Goal: Information Seeking & Learning: Understand process/instructions

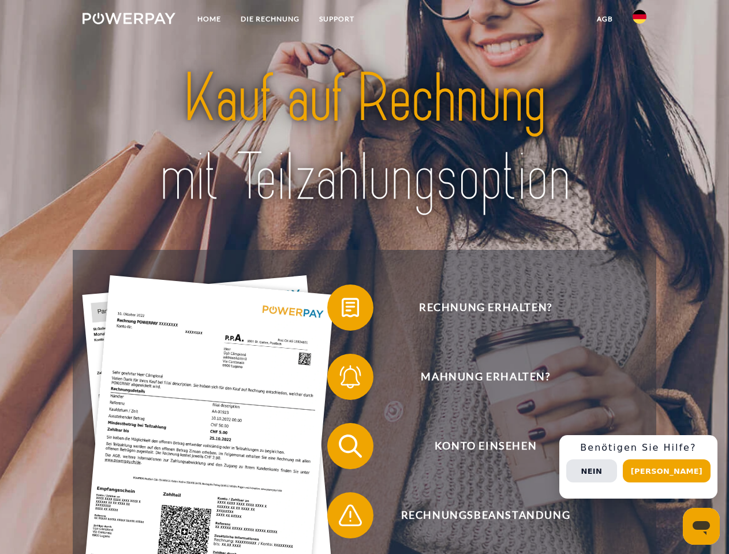
click at [129, 20] on img at bounding box center [129, 19] width 93 height 12
click at [640, 20] on img at bounding box center [640, 17] width 14 height 14
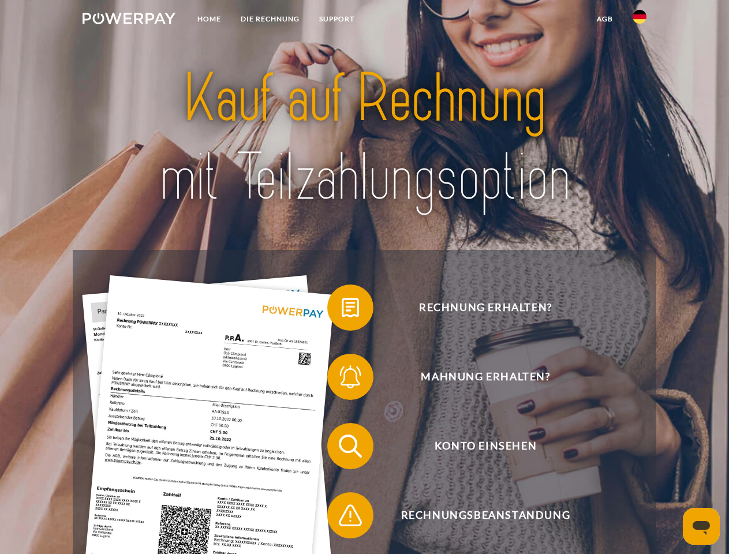
click at [604, 19] on link "agb" at bounding box center [605, 19] width 36 height 21
click at [342, 310] on span at bounding box center [333, 308] width 58 height 58
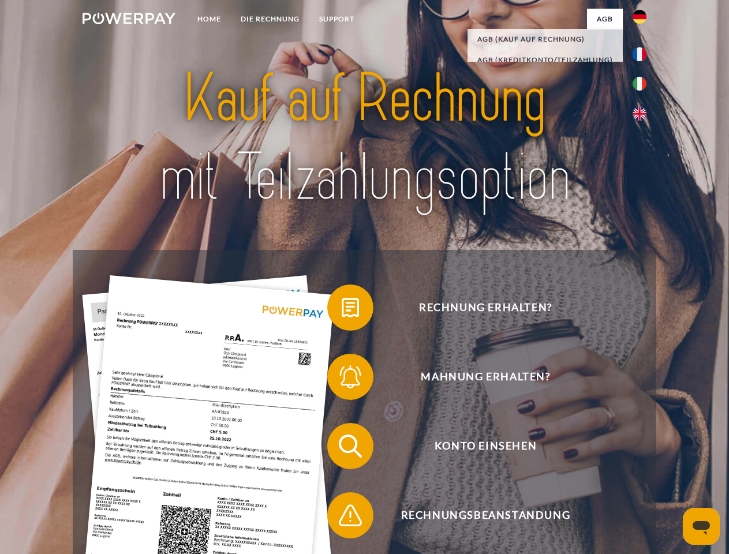
click at [342, 379] on span at bounding box center [333, 377] width 58 height 58
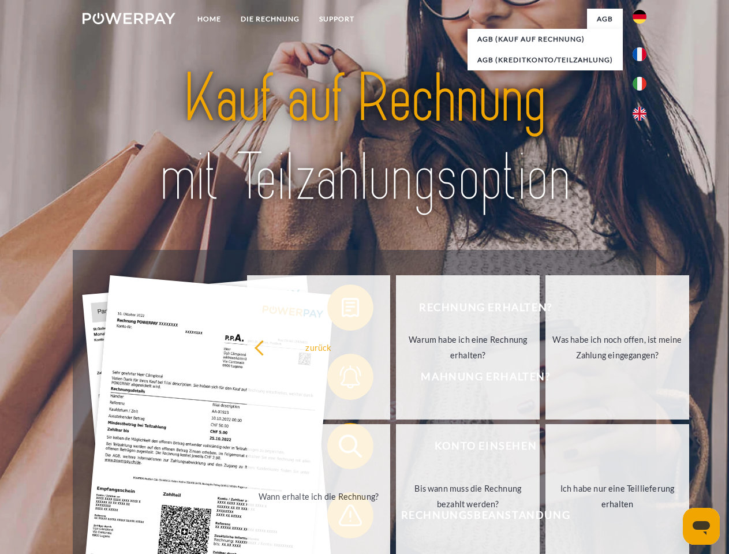
click at [396, 449] on link "Bis wann muss die Rechnung bezahlt werden?" at bounding box center [468, 496] width 144 height 144
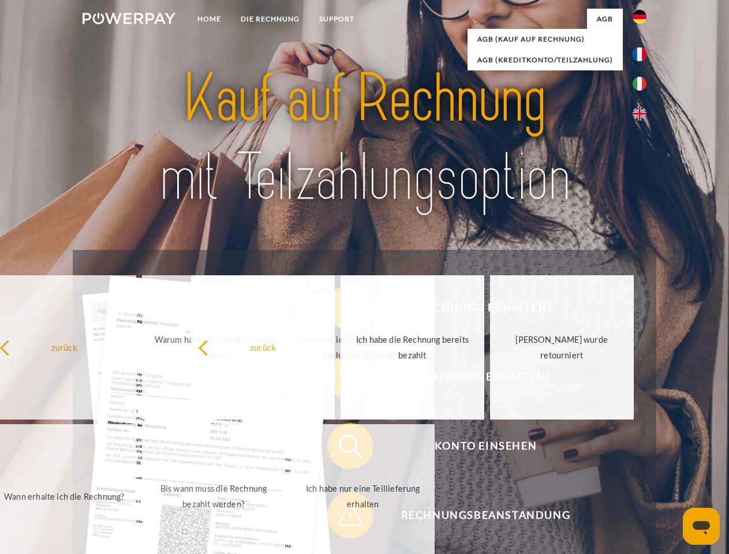
click at [342, 518] on span at bounding box center [333, 516] width 58 height 58
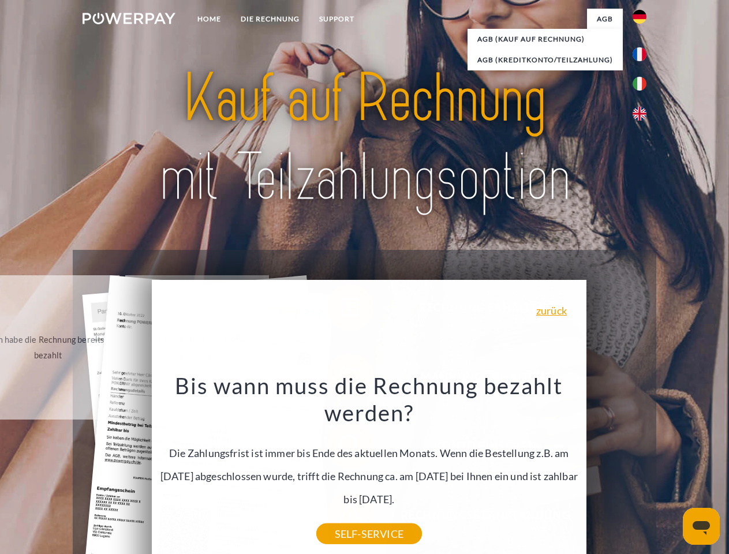
click at [643, 467] on div "Rechnung erhalten? Mahnung erhalten? Konto einsehen" at bounding box center [364, 481] width 583 height 462
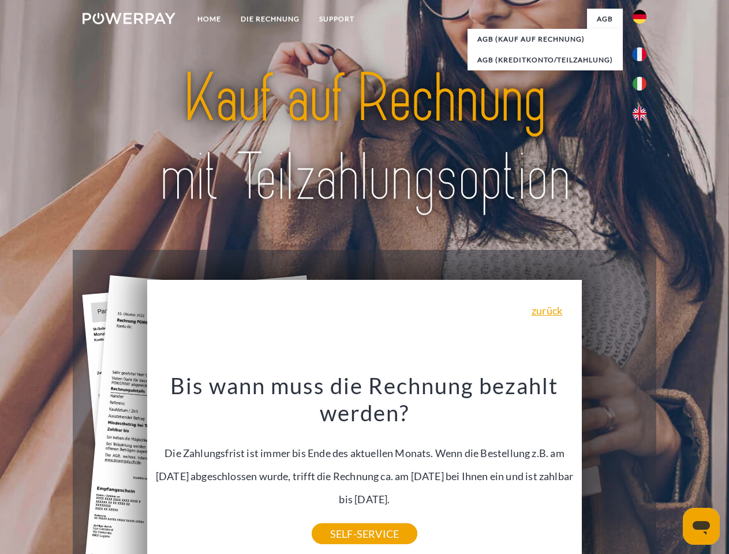
click at [614, 469] on span "Konto einsehen" at bounding box center [485, 446] width 283 height 46
click at [671, 471] on header "Home DIE RECHNUNG SUPPORT" at bounding box center [364, 398] width 729 height 797
